Goal: Task Accomplishment & Management: Complete application form

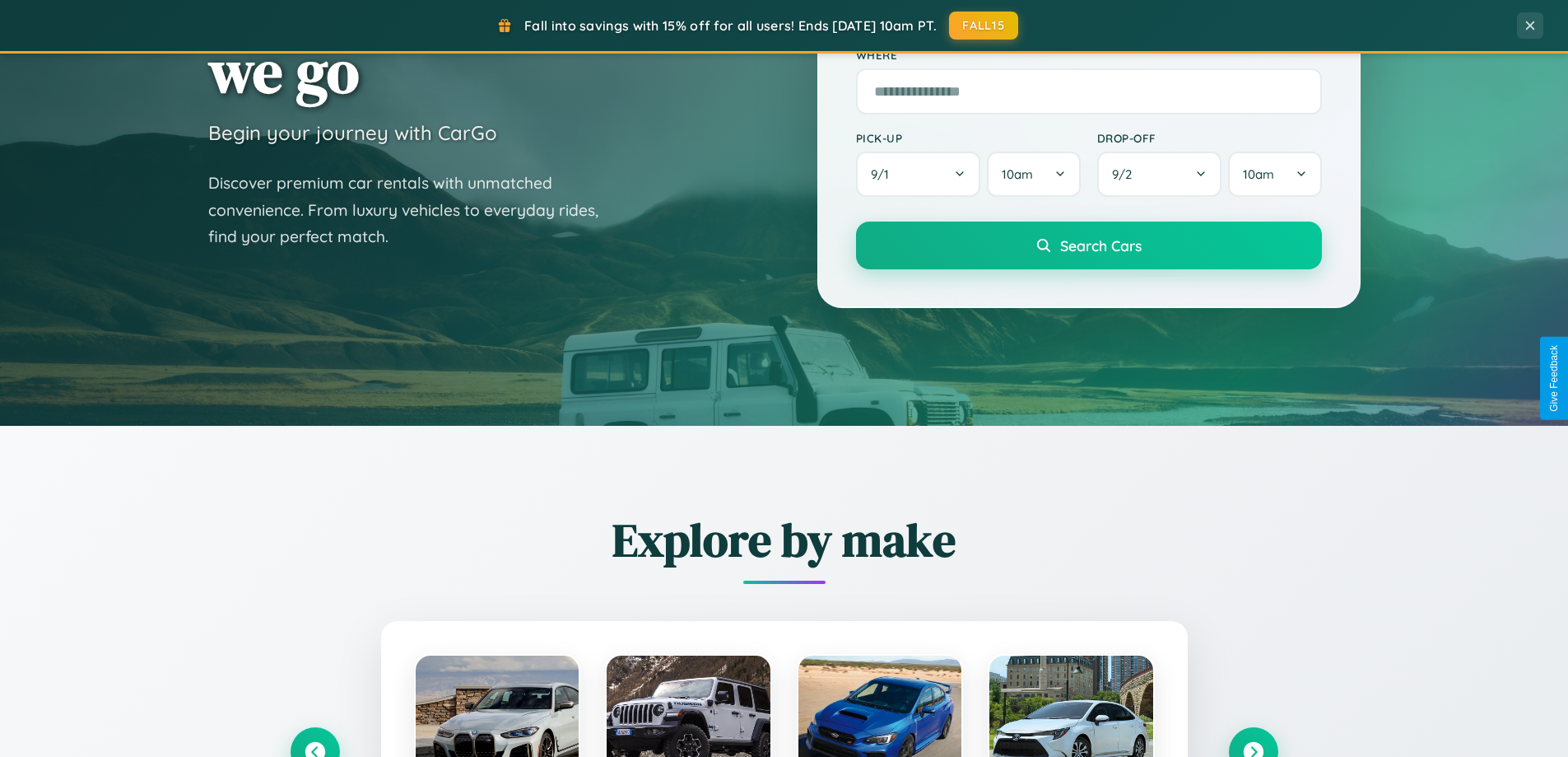
scroll to position [1133, 0]
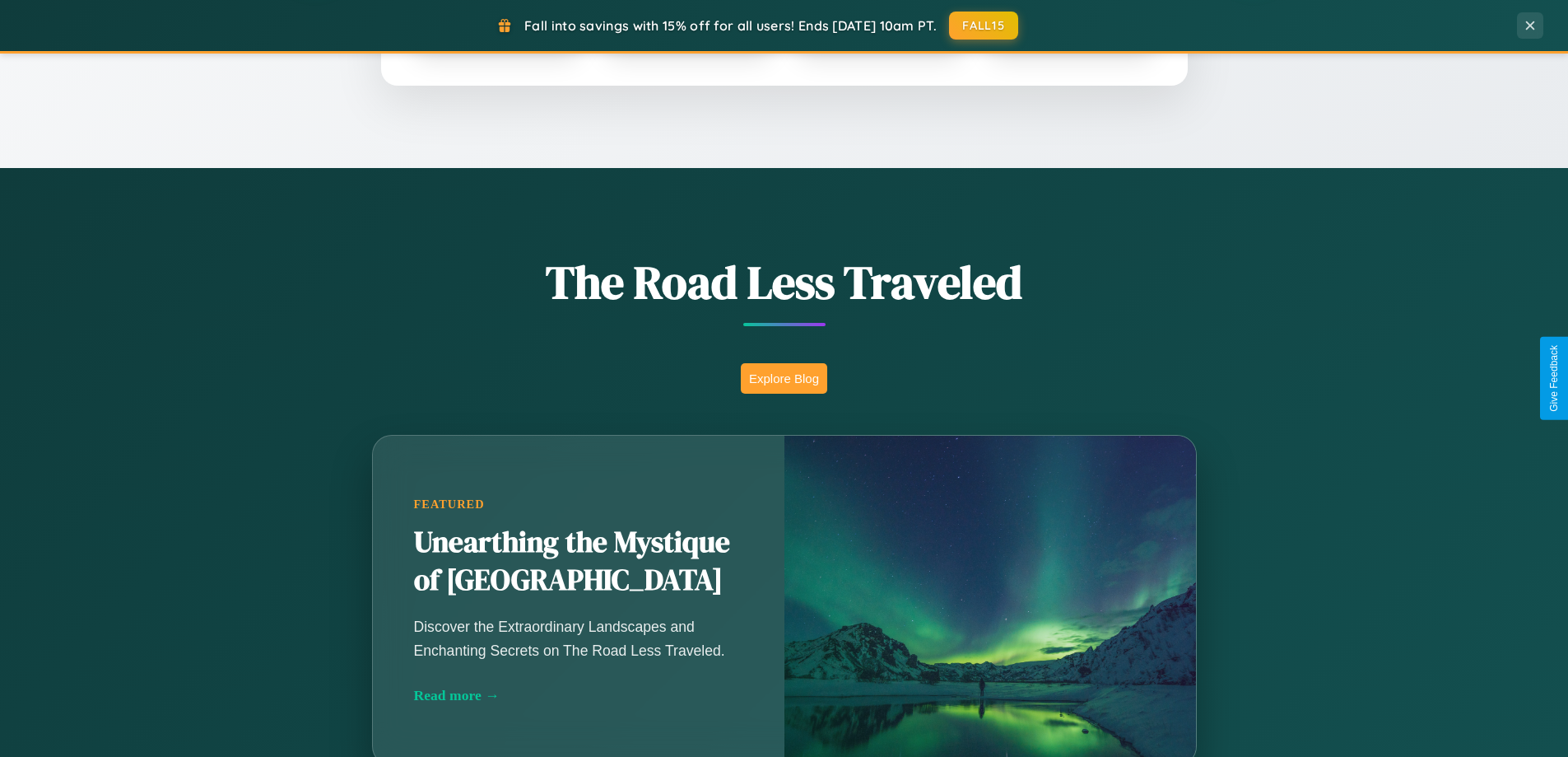
click at [784, 378] on button "Explore Blog" at bounding box center [784, 378] width 87 height 30
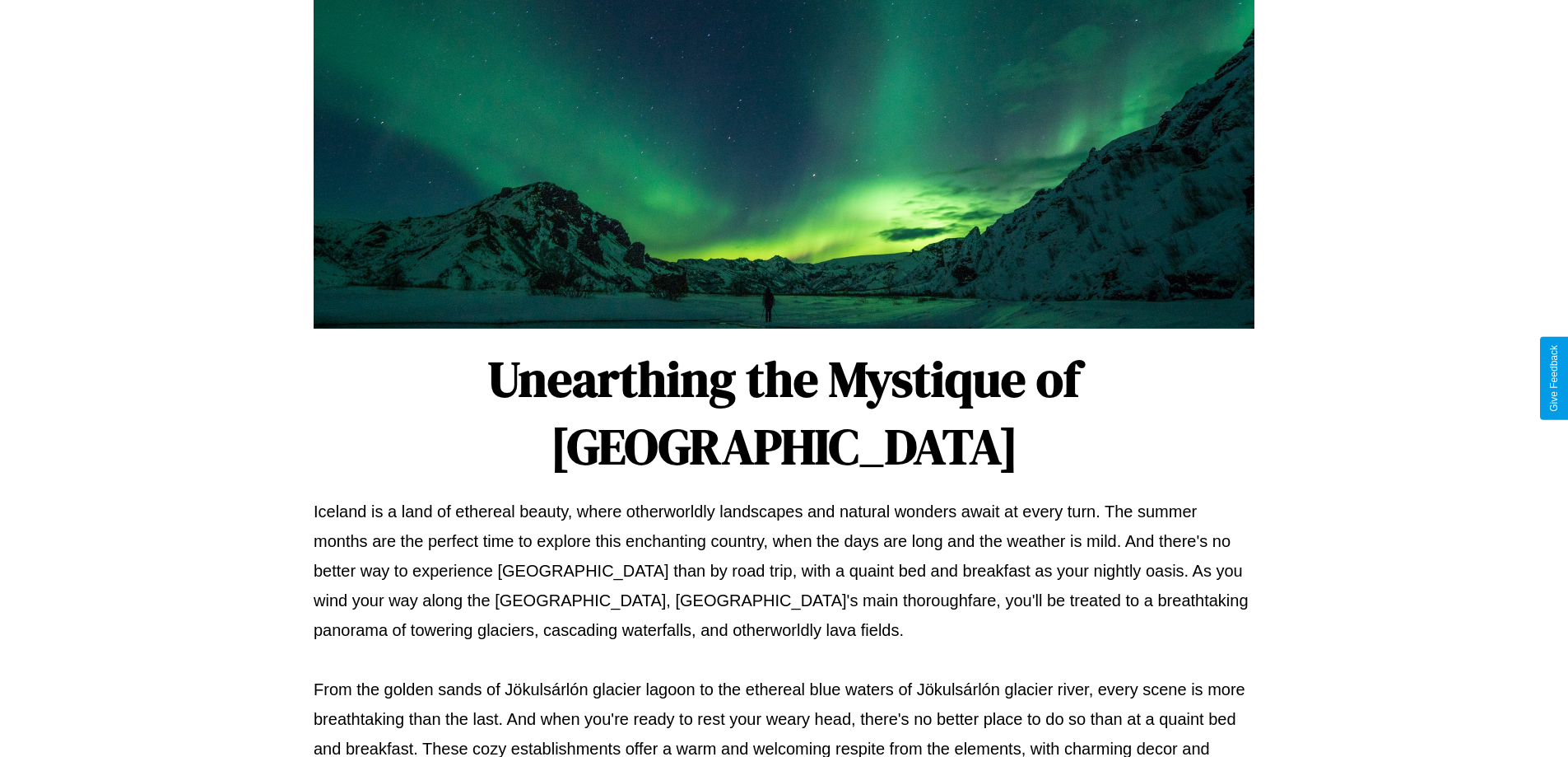
scroll to position [533, 0]
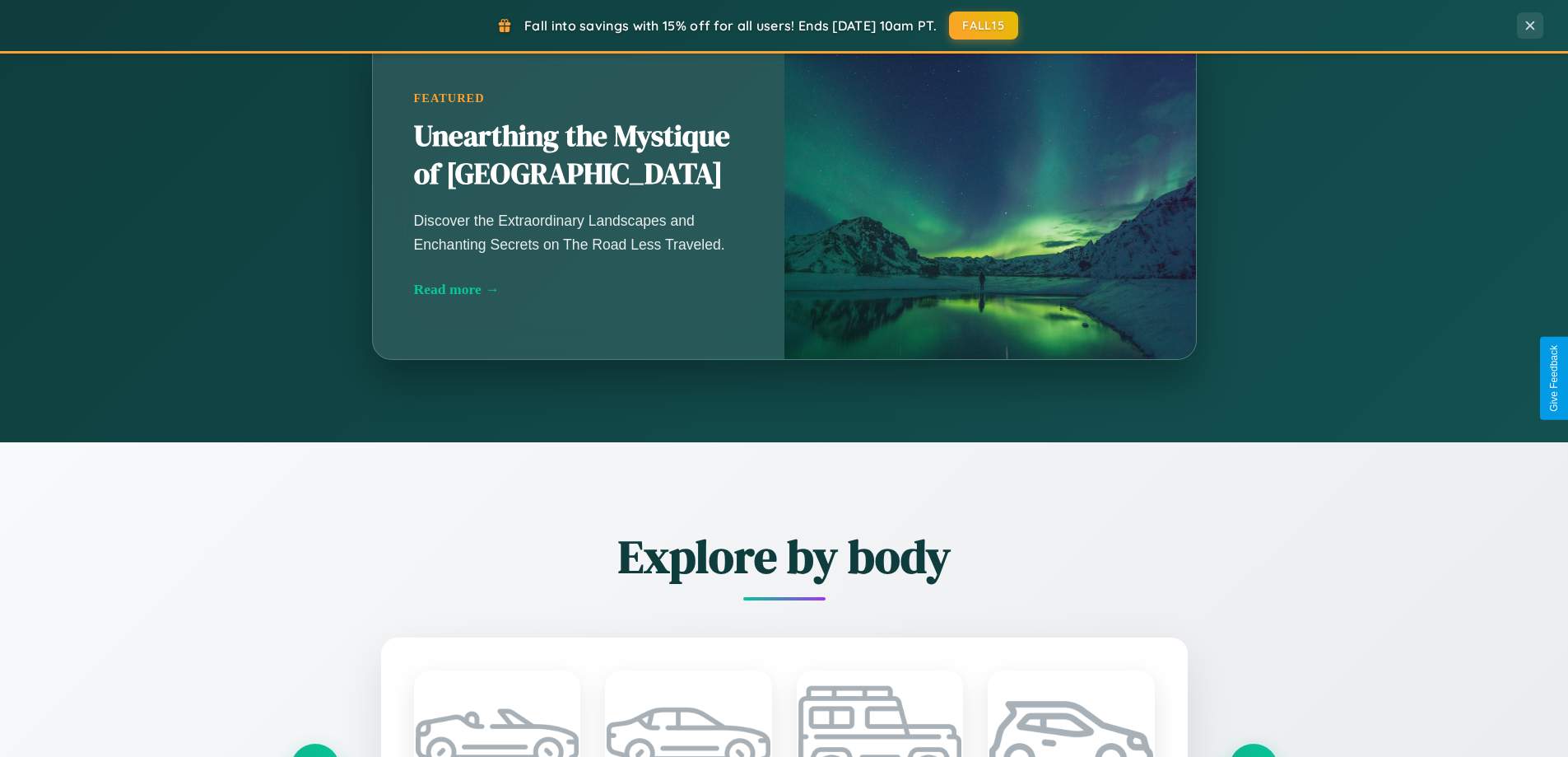
scroll to position [3168, 0]
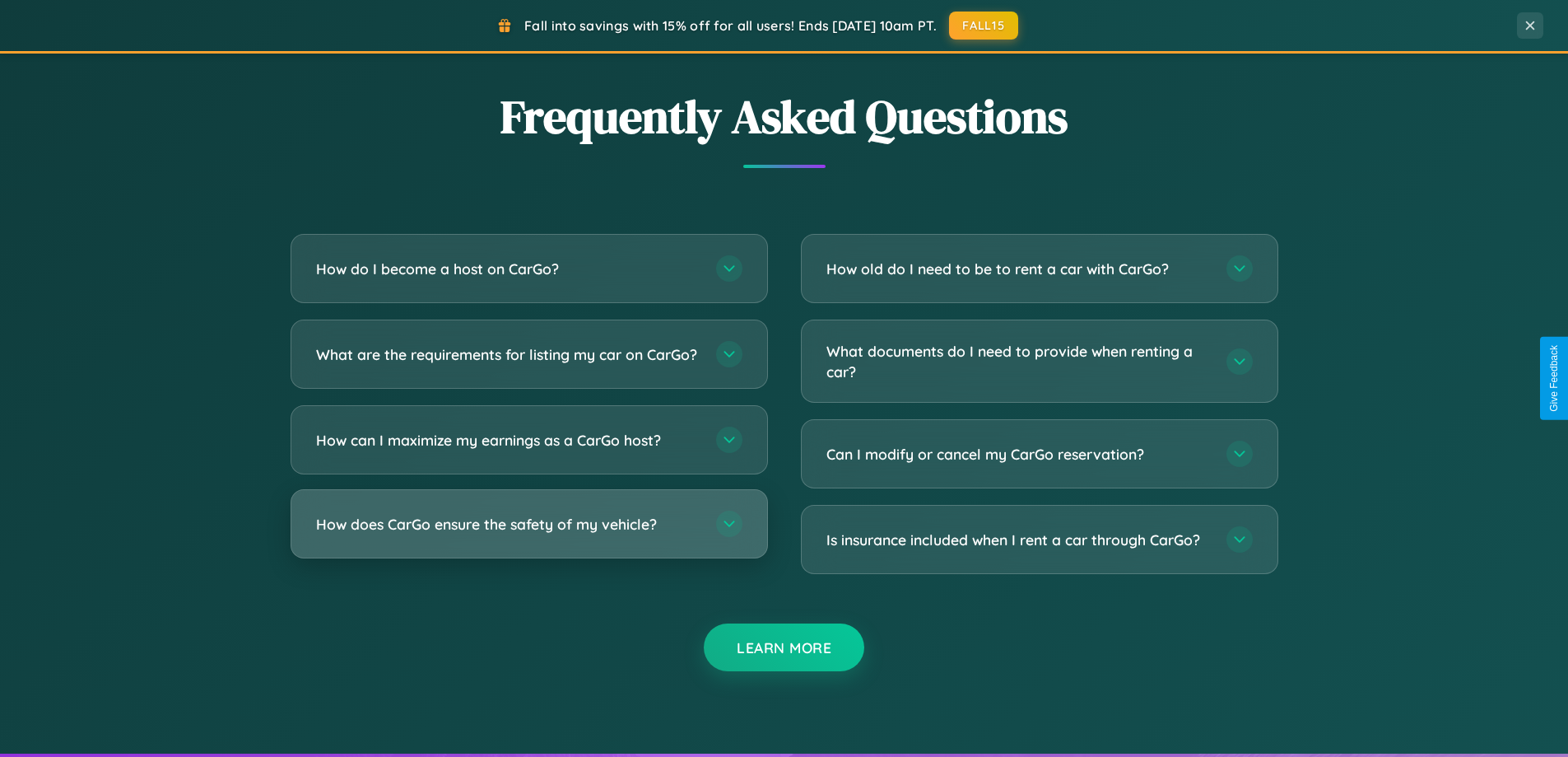
click at [529, 534] on h3 "How does CarGo ensure the safety of my vehicle?" at bounding box center [508, 523] width 384 height 20
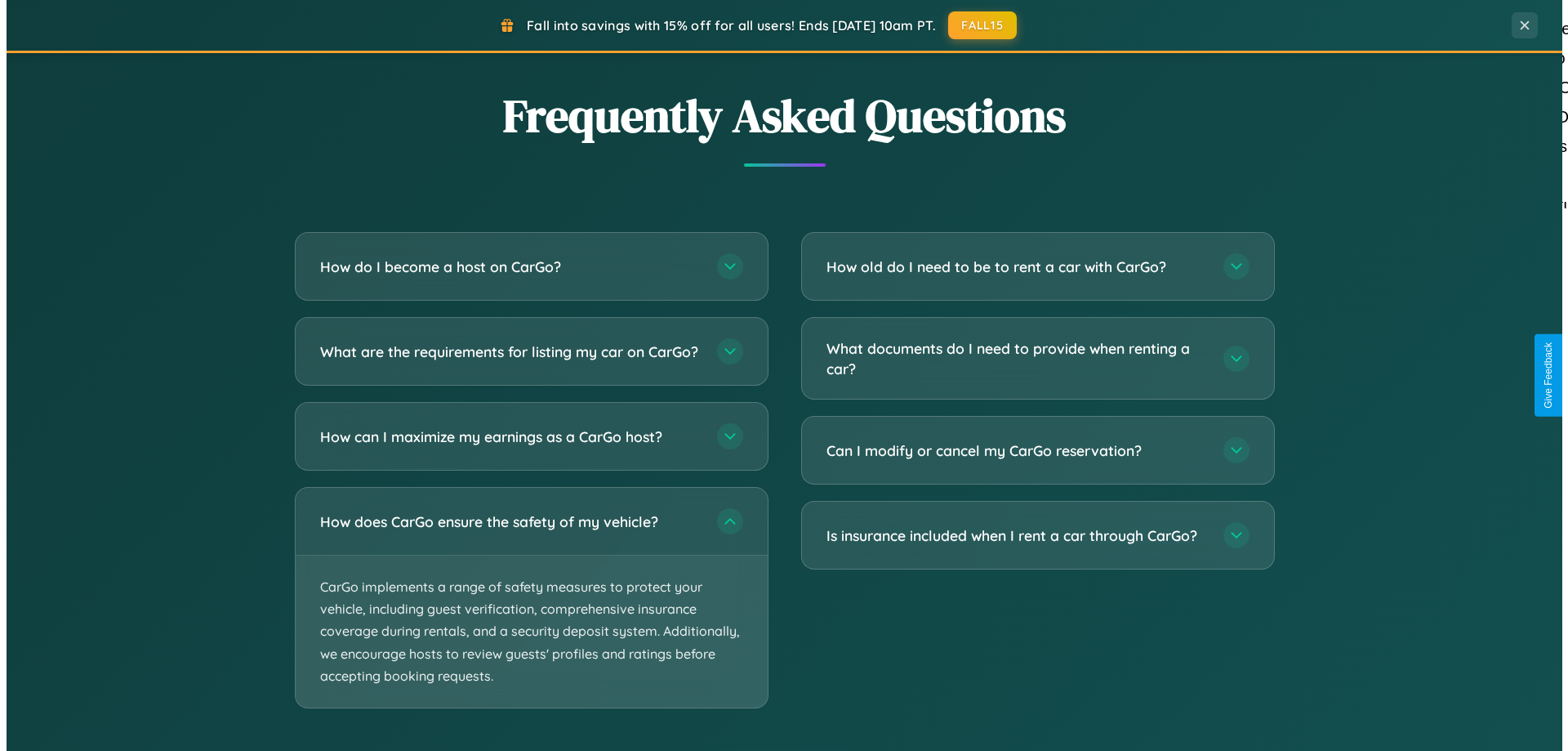
scroll to position [0, 0]
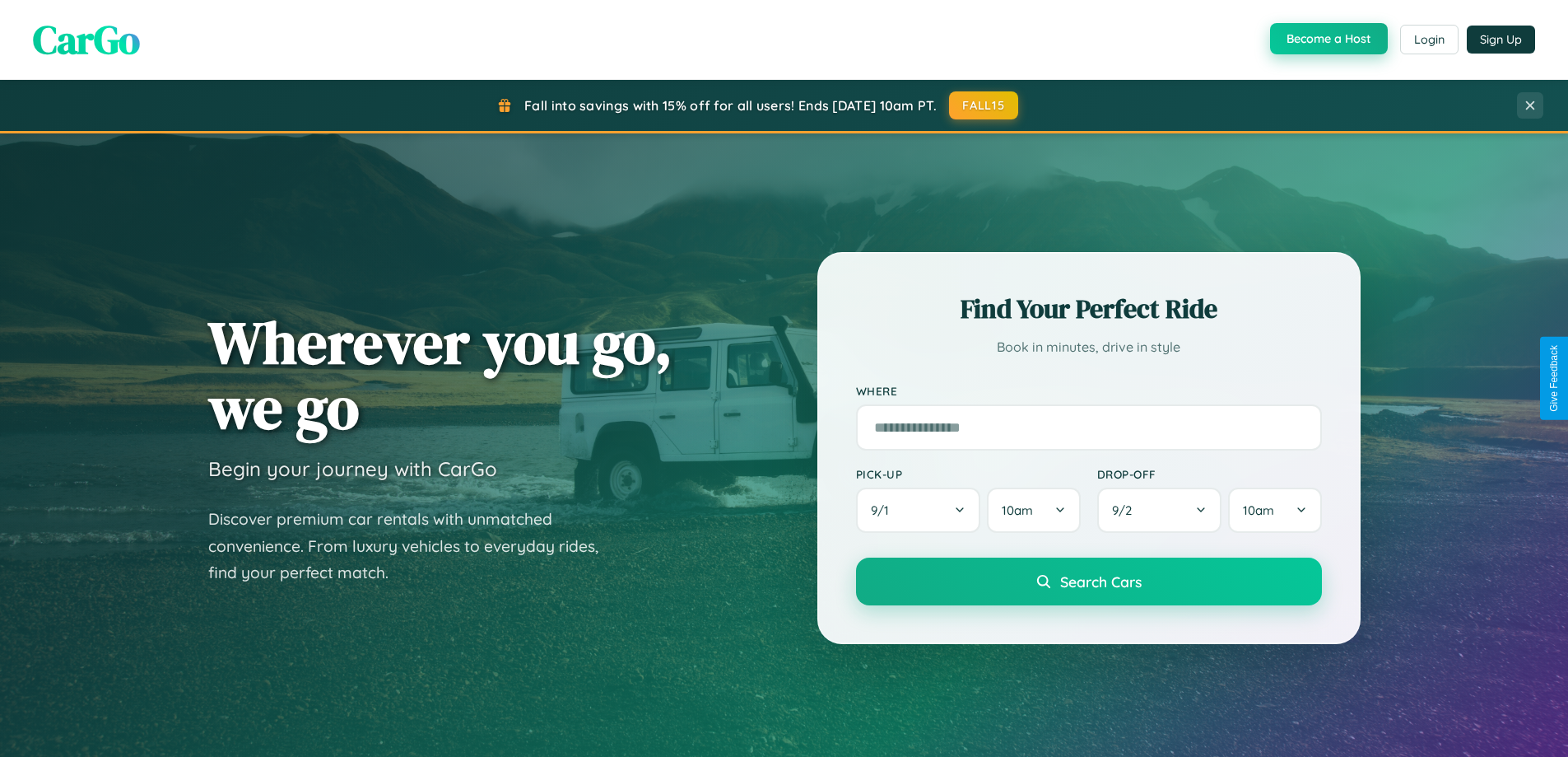
click at [1326, 40] on button "Become a Host" at bounding box center [1328, 39] width 118 height 31
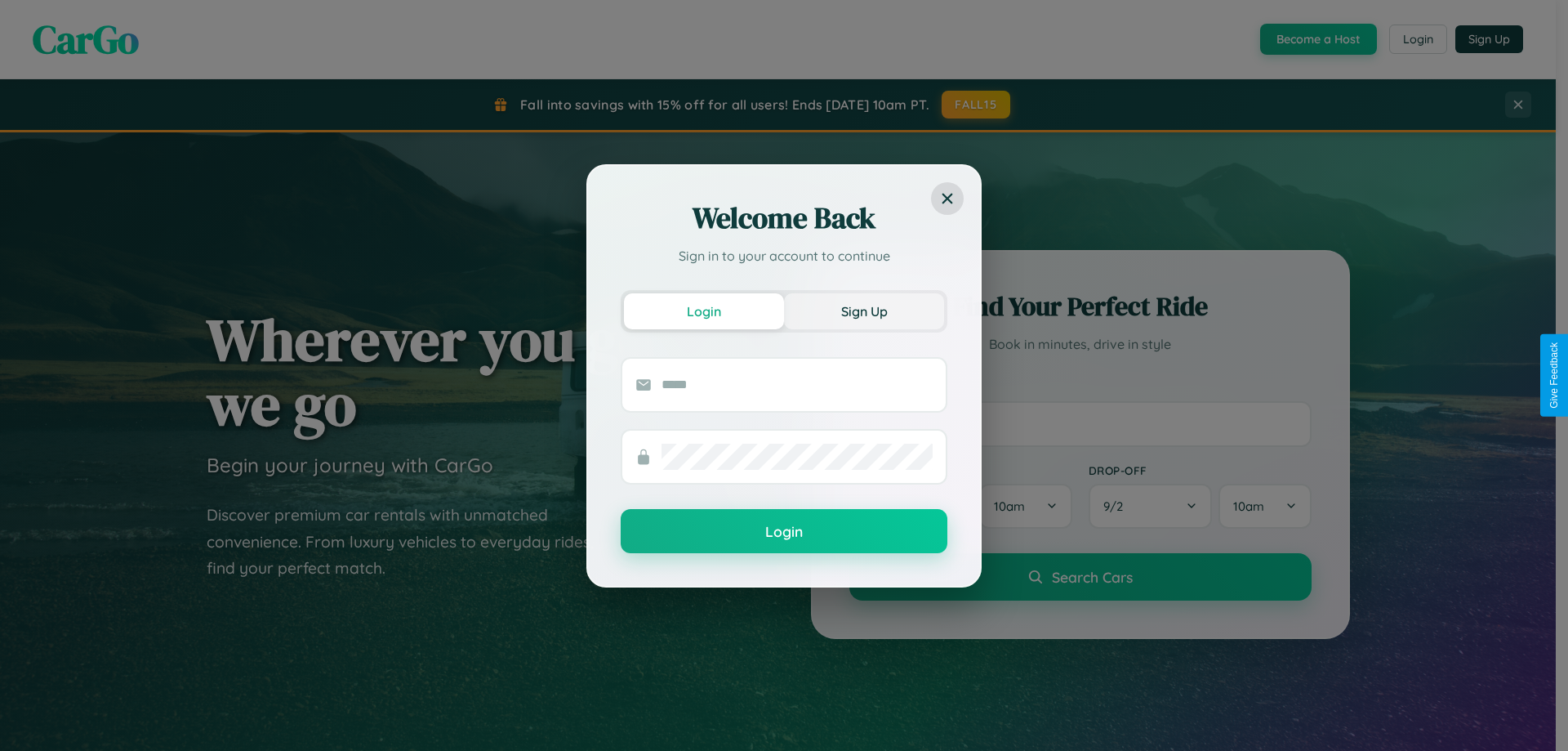
click at [864, 310] on button "Sign Up" at bounding box center [864, 310] width 160 height 36
